Goal: Browse casually: Explore the website without a specific task or goal

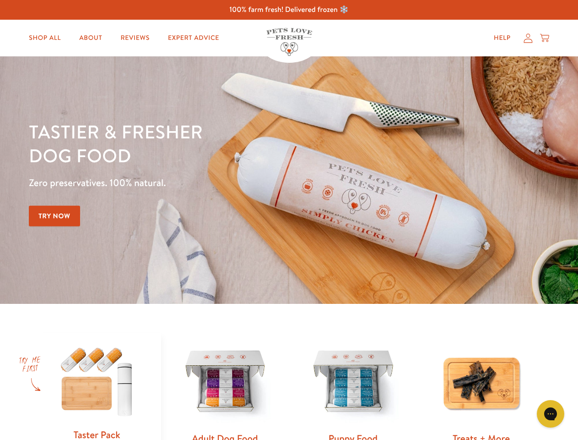
click at [289, 220] on div "Tastier & fresher dog food Zero preservatives. 100% natural. Try Now" at bounding box center [202, 180] width 347 height 121
click at [551, 414] on icon "Gorgias live chat" at bounding box center [550, 413] width 9 height 9
